Goal: Transaction & Acquisition: Purchase product/service

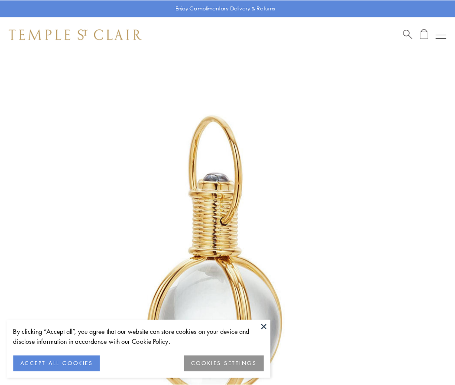
scroll to position [226, 0]
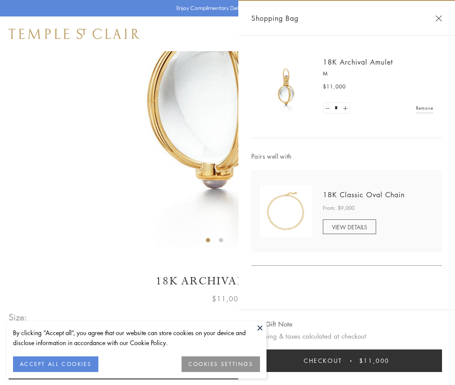
click at [347, 361] on button "Checkout $11,000" at bounding box center [346, 360] width 191 height 23
